Goal: Task Accomplishment & Management: Use online tool/utility

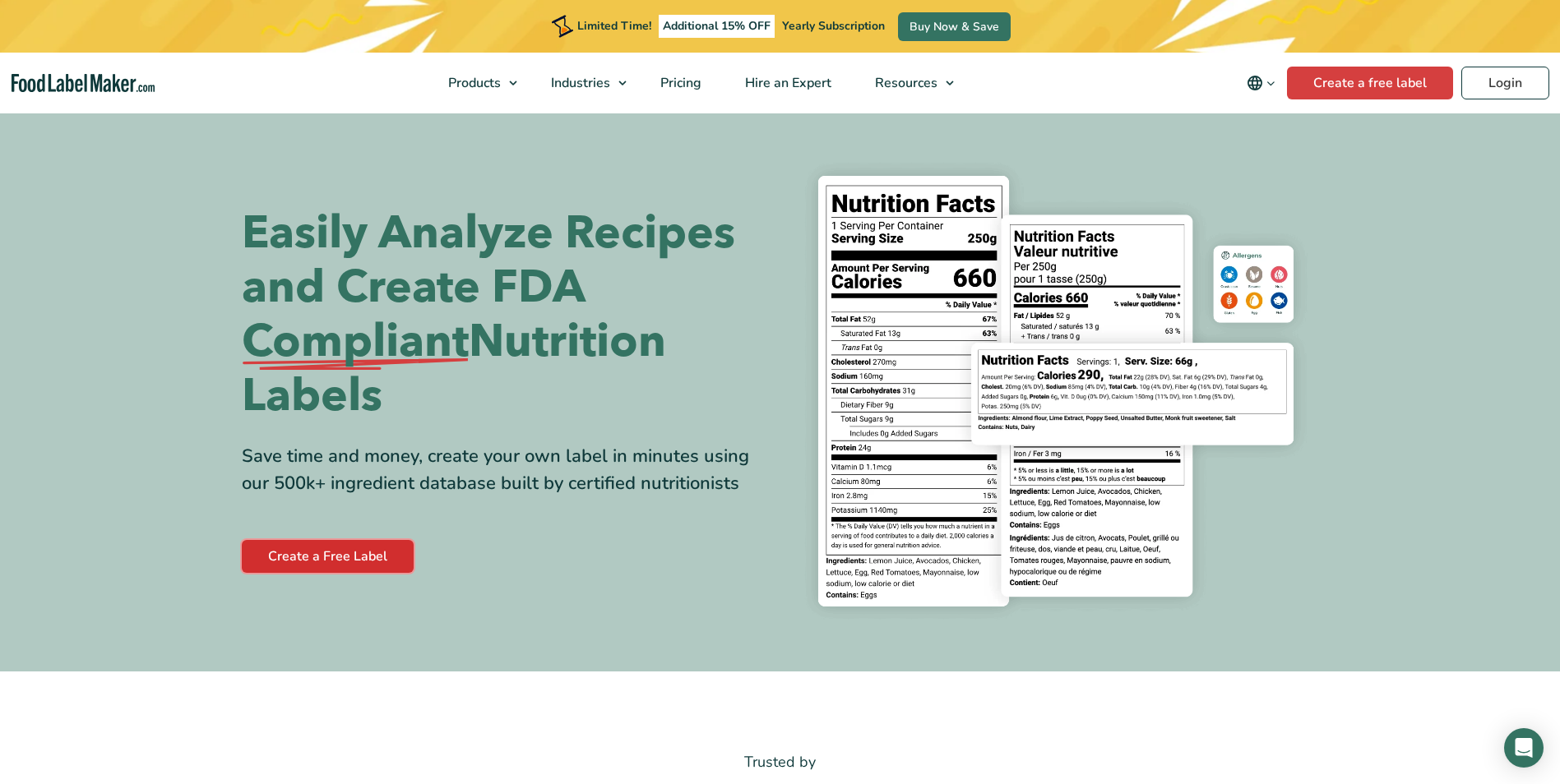
click at [324, 548] on link "Create a Free Label" at bounding box center [327, 556] width 172 height 33
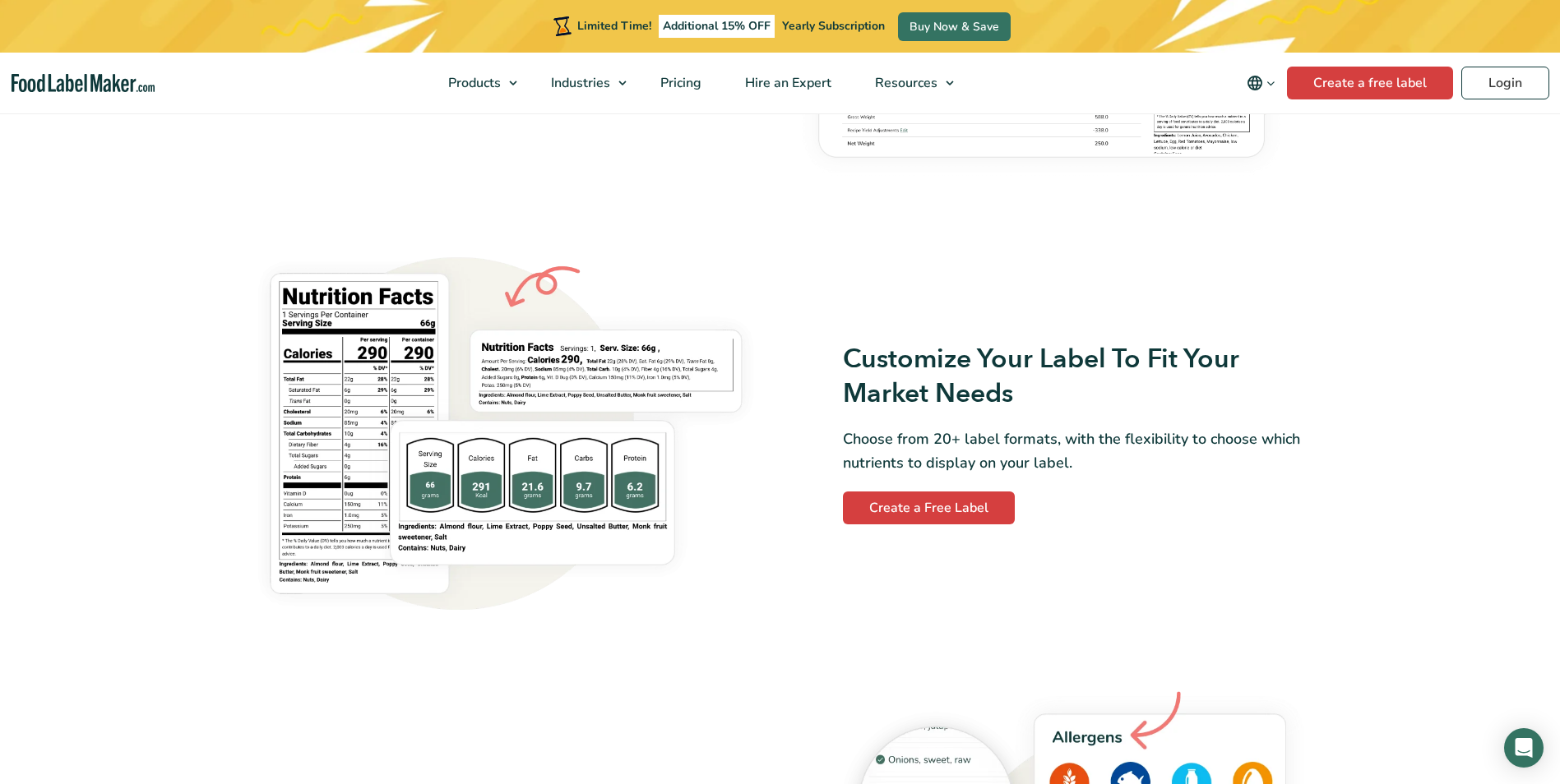
scroll to position [1233, 0]
